Goal: Task Accomplishment & Management: Use online tool/utility

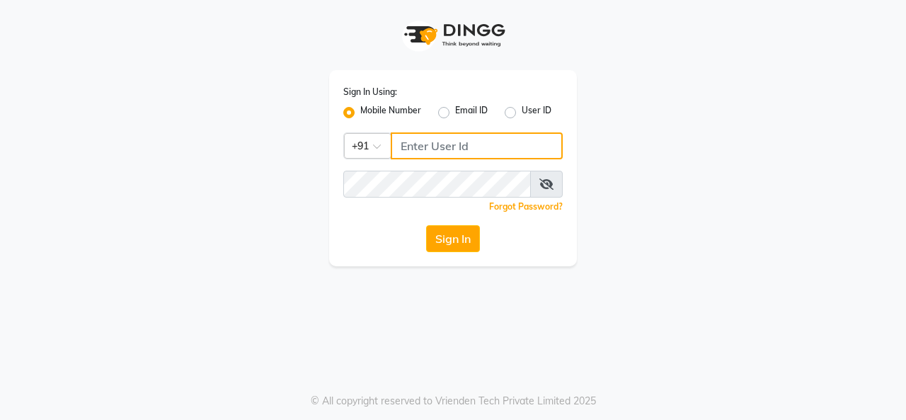
drag, startPoint x: 430, startPoint y: 138, endPoint x: 441, endPoint y: 141, distance: 11.0
click at [430, 138] on input "Username" at bounding box center [477, 145] width 172 height 27
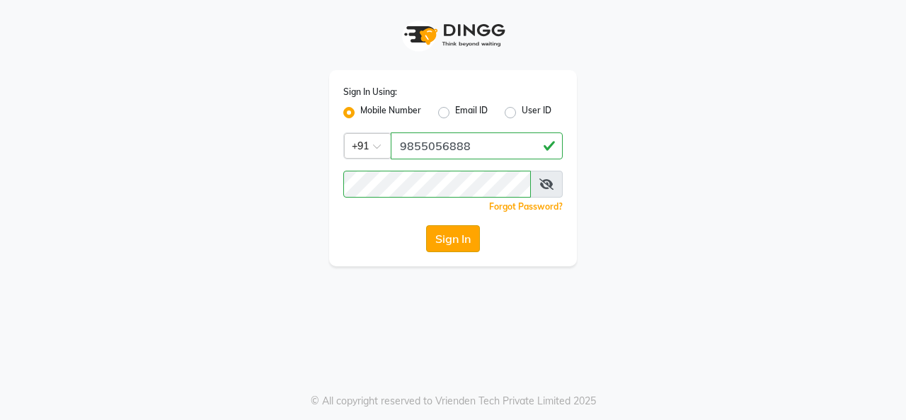
click at [466, 232] on button "Sign In" at bounding box center [453, 238] width 54 height 27
click at [440, 247] on button "Sign In" at bounding box center [453, 238] width 54 height 27
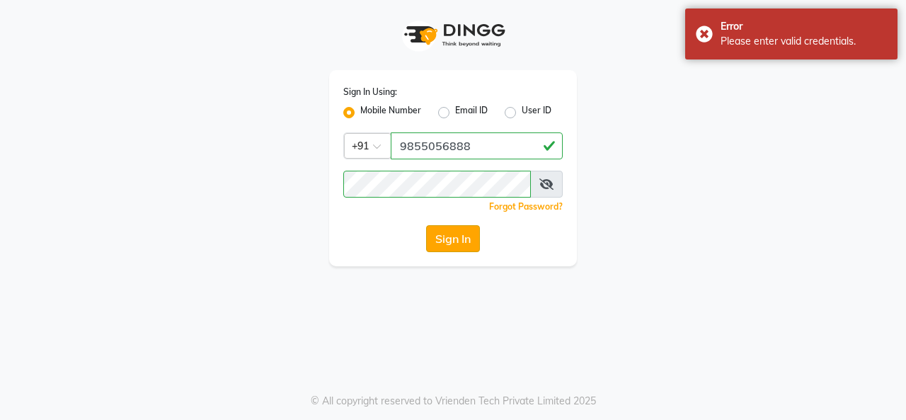
click at [463, 241] on button "Sign In" at bounding box center [453, 238] width 54 height 27
click at [477, 144] on input "9855056888" at bounding box center [477, 145] width 172 height 27
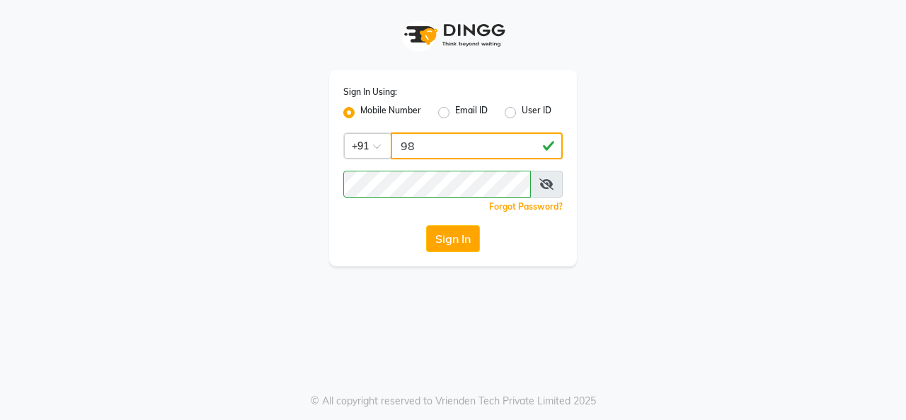
type input "9"
type input "9855806888"
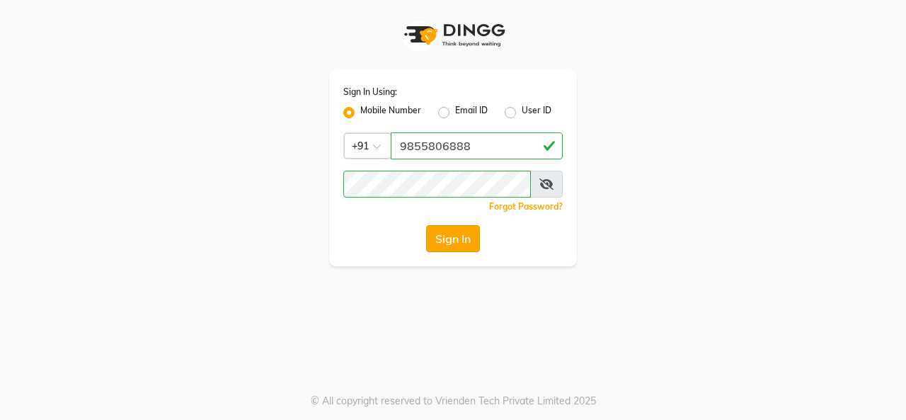
click at [463, 246] on button "Sign In" at bounding box center [453, 238] width 54 height 27
